Goal: Information Seeking & Learning: Learn about a topic

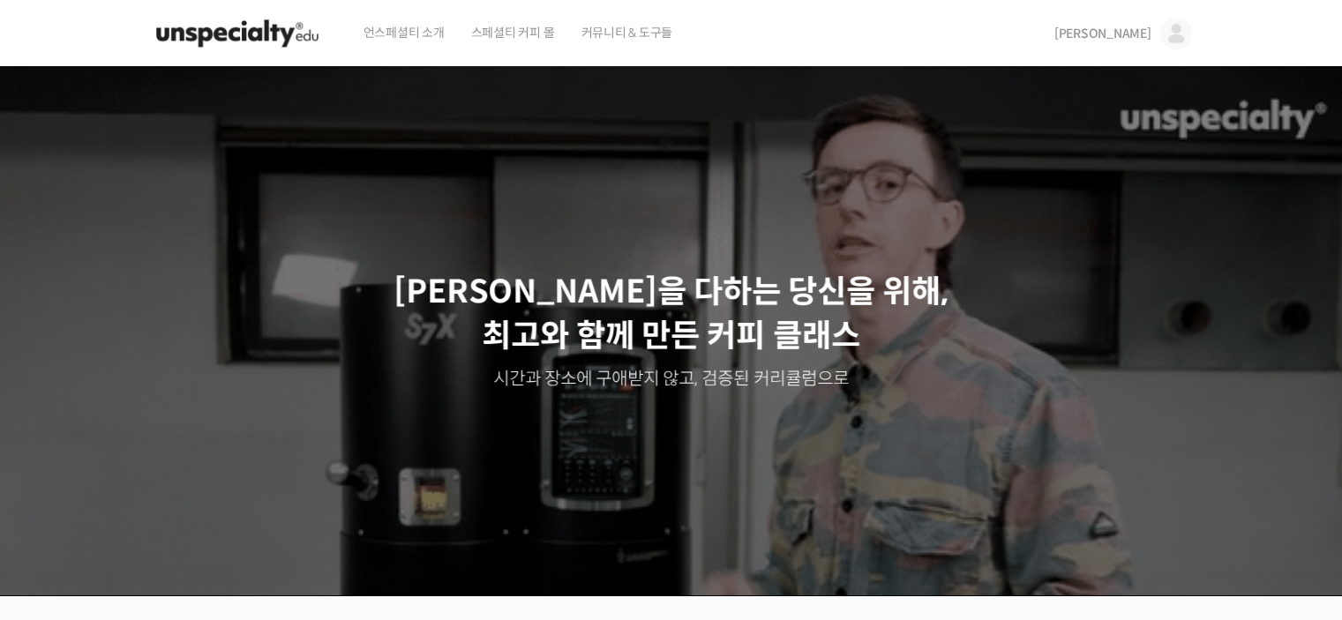
click at [1130, 30] on span "[PERSON_NAME]" at bounding box center [1103, 34] width 97 height 16
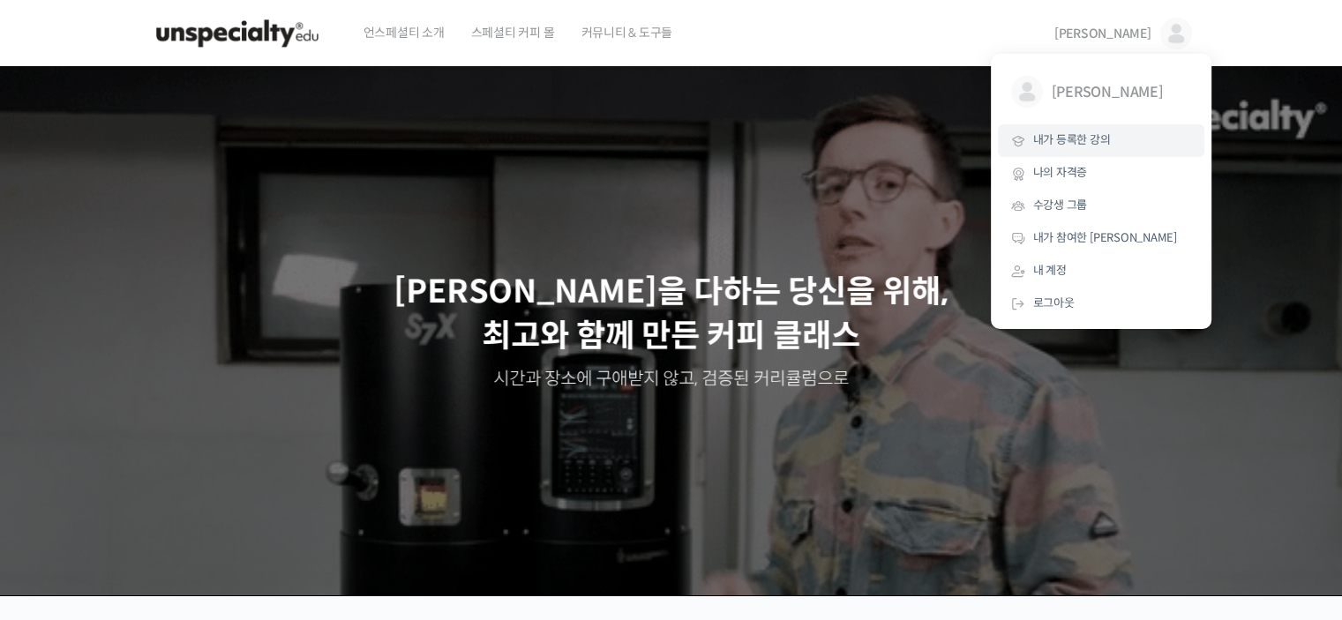
click at [1108, 137] on span "내가 등록한 강의" at bounding box center [1072, 139] width 78 height 15
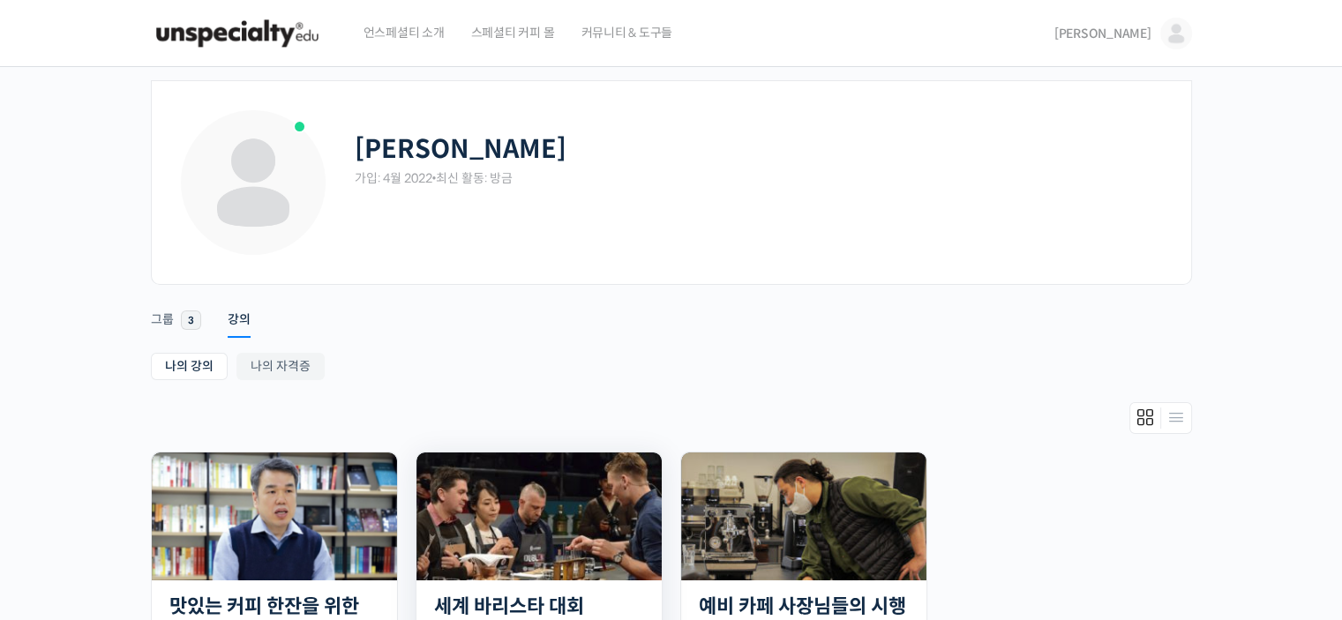
click at [521, 508] on img at bounding box center [539, 517] width 245 height 128
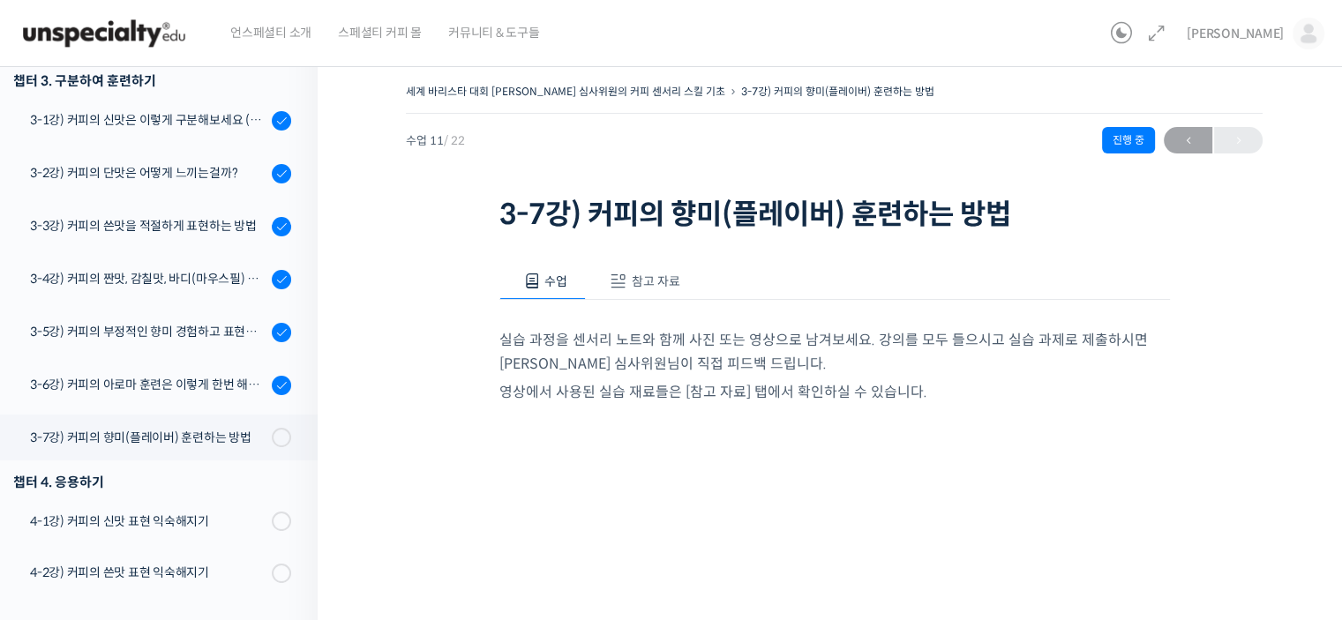
scroll to position [321, 0]
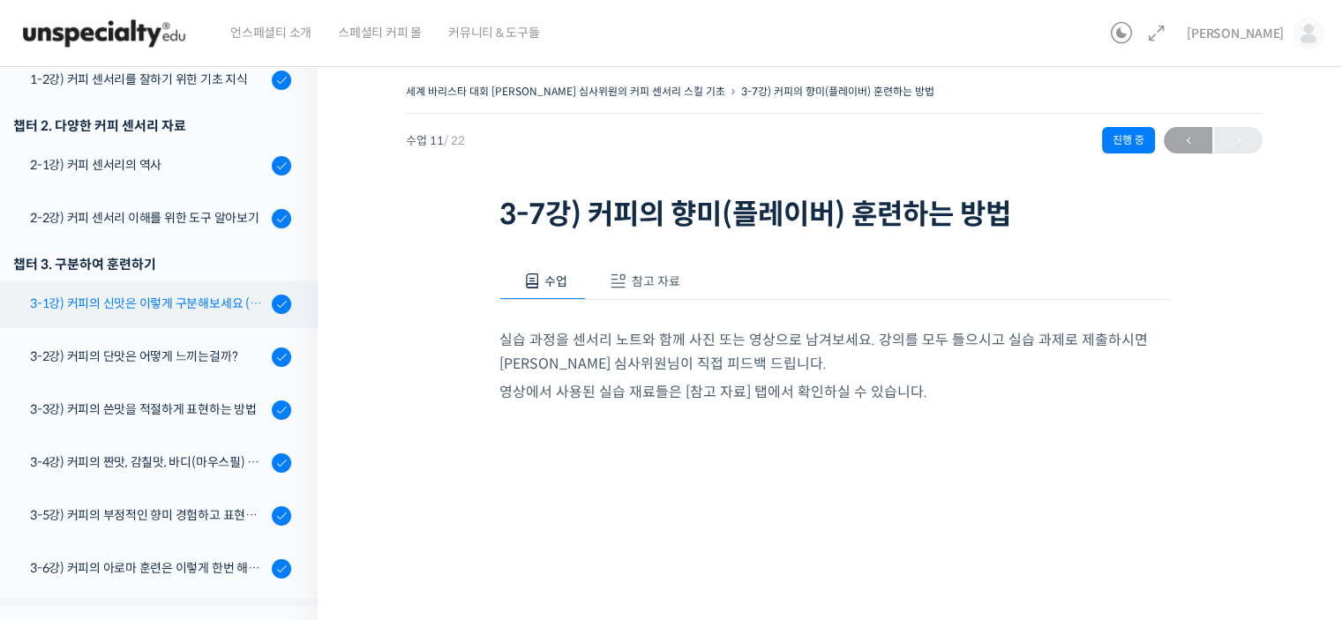
click at [127, 311] on div "3-1강) 커피의 신맛은 이렇게 구분해보세요 (시트릭산과 말릭산의 차이)" at bounding box center [148, 303] width 237 height 19
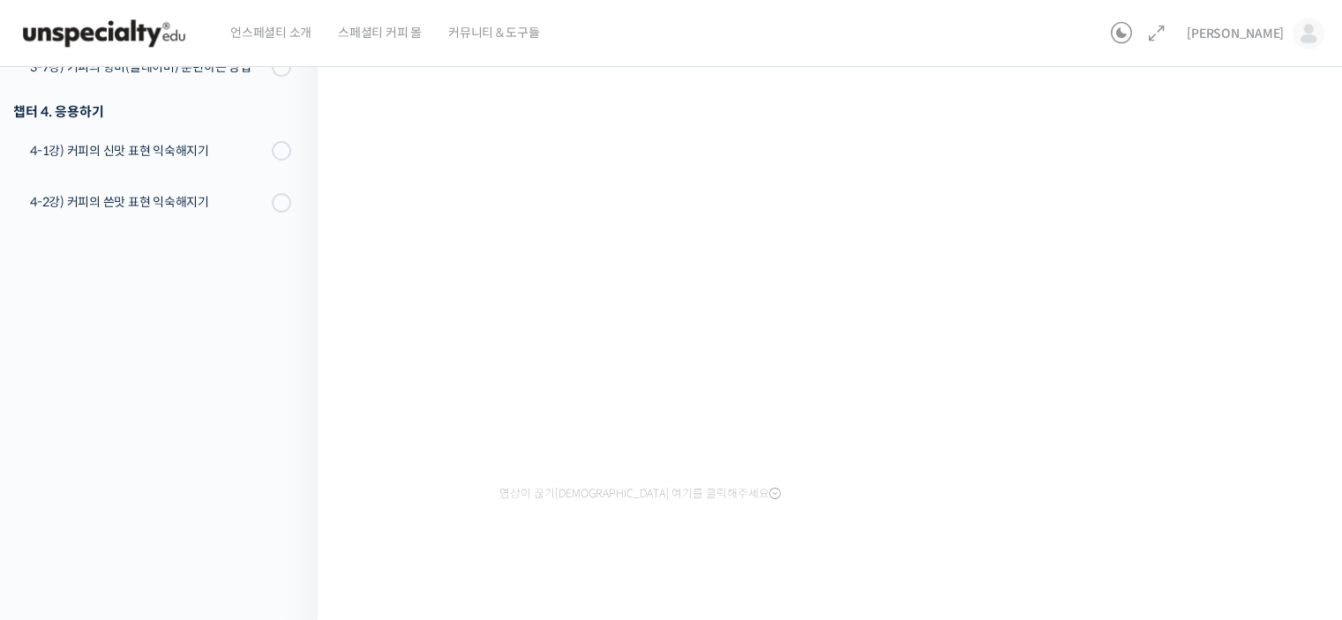
scroll to position [233, 0]
